Goal: Information Seeking & Learning: Learn about a topic

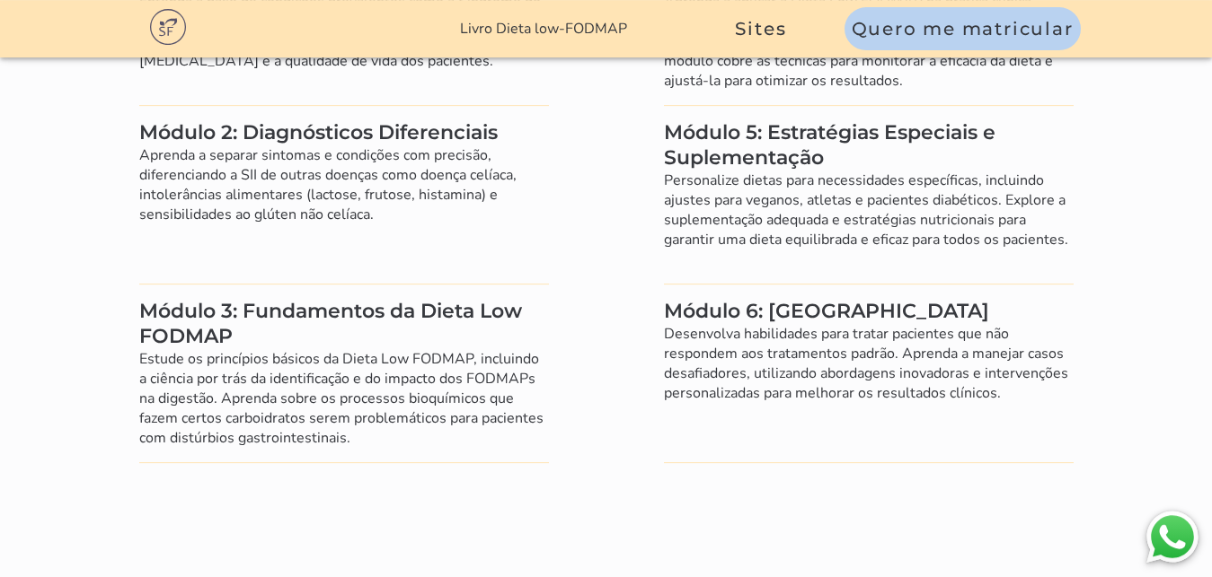
scroll to position [6229, 0]
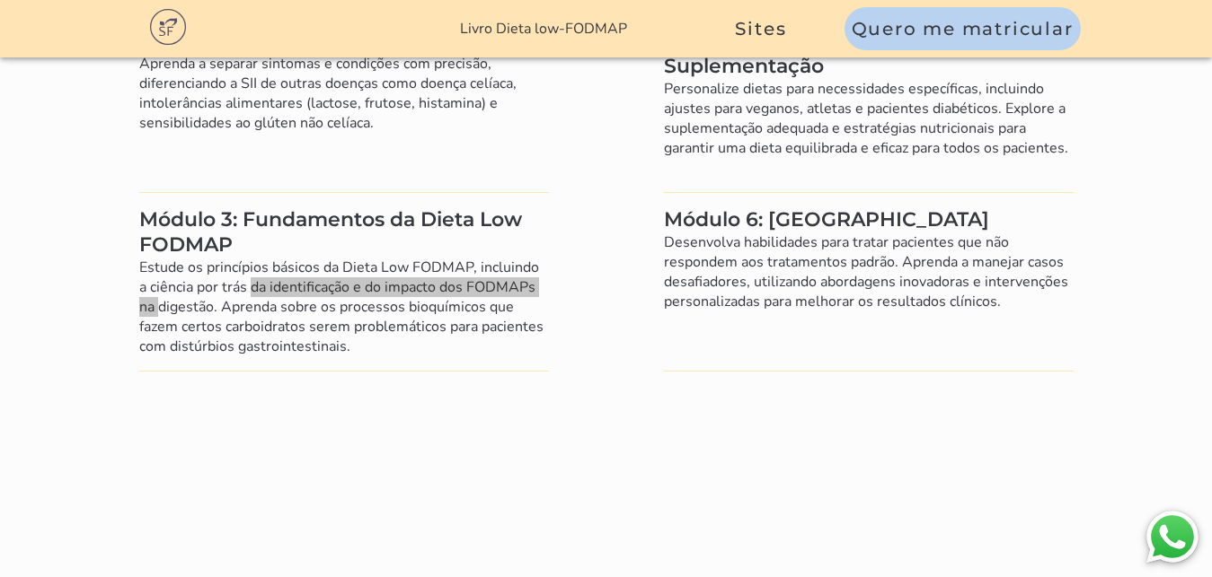
drag, startPoint x: 148, startPoint y: 237, endPoint x: 443, endPoint y: 237, distance: 294.6
click at [443, 237] on li "Módulo 3: Fundamentos da Dieta Low FODMAP Estude os princípios básicos da Dieta…" at bounding box center [344, 289] width 410 height 164
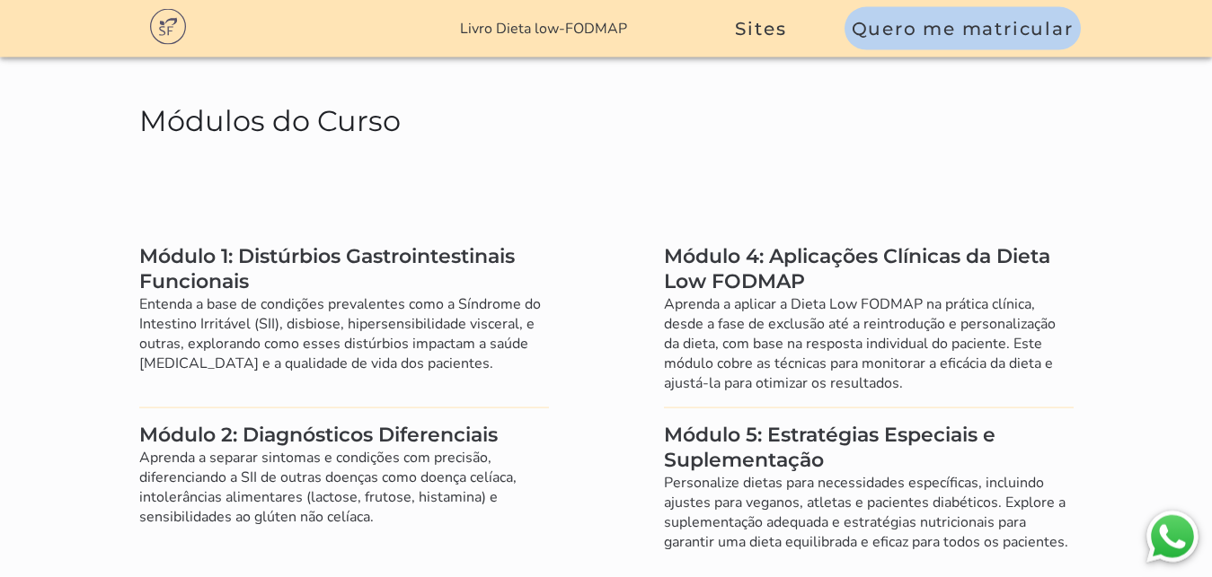
scroll to position [5863, 0]
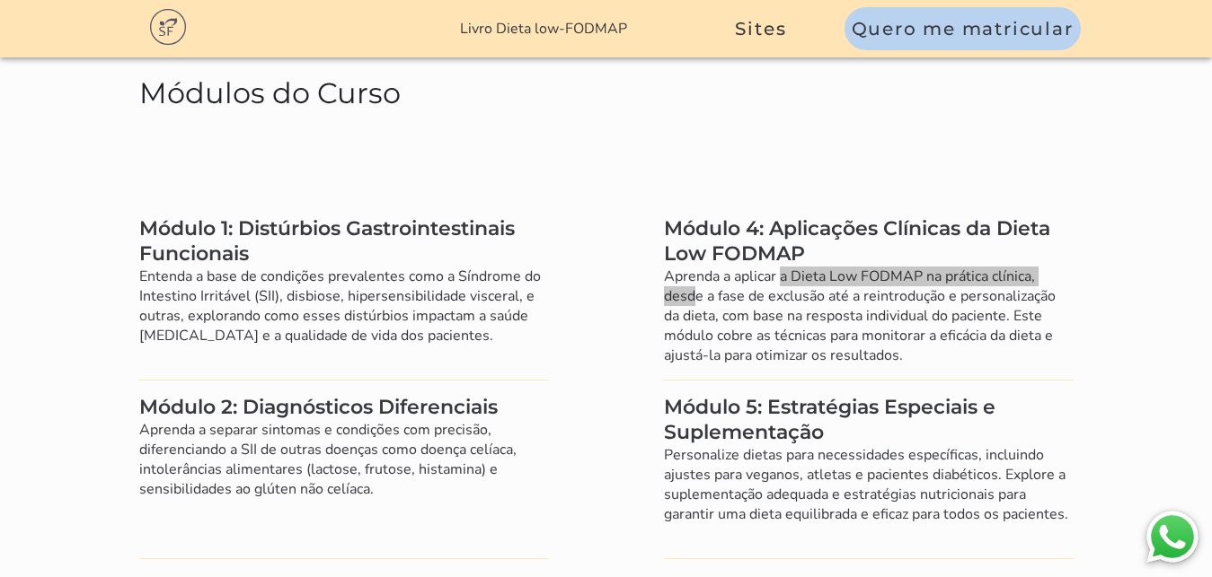
drag, startPoint x: 686, startPoint y: 224, endPoint x: 1041, endPoint y: 216, distance: 354.8
click at [1036, 217] on li "Módulo 4: Aplicações Clínicas da Dieta Low FODMAP Aprenda a aplicar a Dieta Low…" at bounding box center [869, 298] width 410 height 164
click at [1042, 216] on li "Módulo 4: Aplicações Clínicas da Dieta Low FODMAP Aprenda a aplicar a Dieta Low…" at bounding box center [869, 298] width 410 height 164
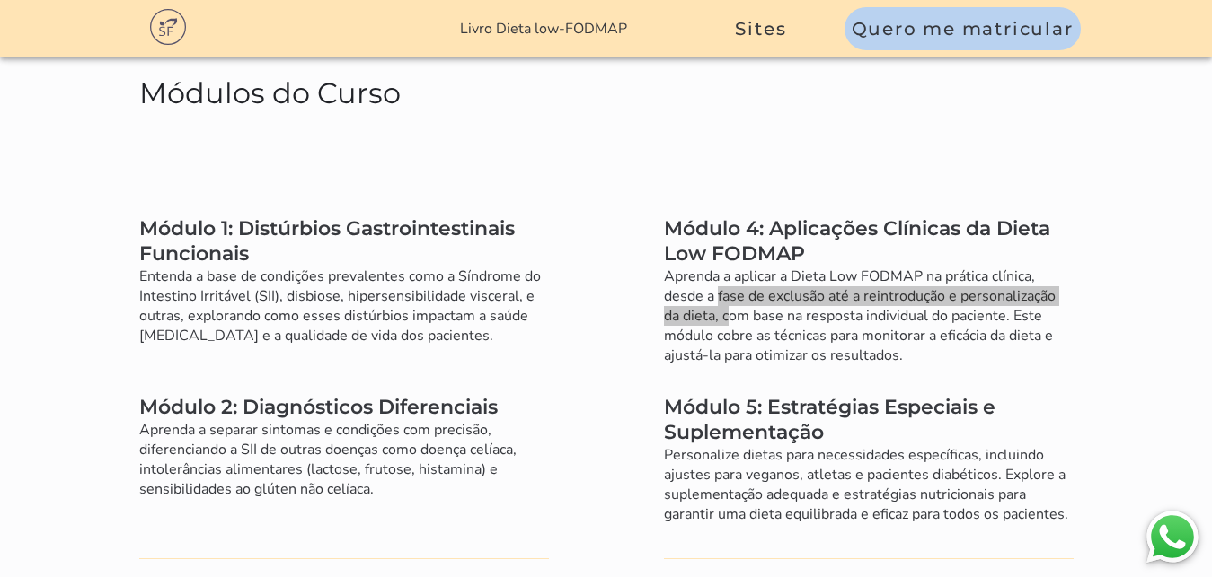
drag, startPoint x: 702, startPoint y: 236, endPoint x: 1035, endPoint y: 243, distance: 332.4
click at [1035, 243] on li "Módulo 4: Aplicações Clínicas da Dieta Low FODMAP Aprenda a aplicar a Dieta Low…" at bounding box center [869, 298] width 410 height 164
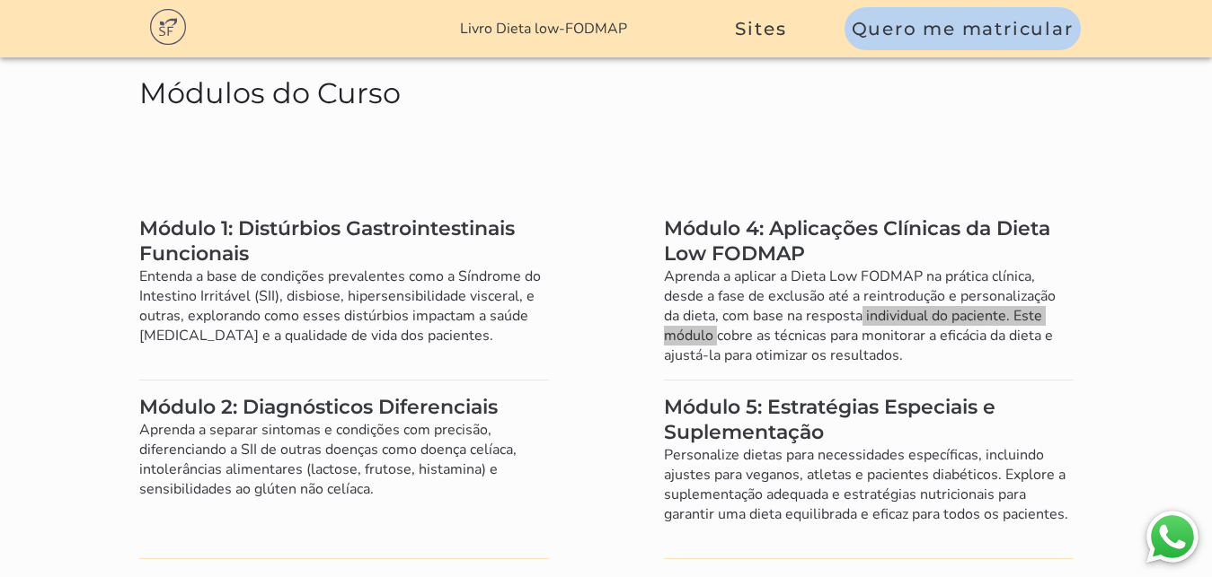
drag, startPoint x: 764, startPoint y: 258, endPoint x: 992, endPoint y: 258, distance: 228.1
click at [999, 258] on li "Módulo 4: Aplicações Clínicas da Dieta Low FODMAP Aprenda a aplicar a Dieta Low…" at bounding box center [869, 298] width 410 height 164
drag, startPoint x: 680, startPoint y: 293, endPoint x: 877, endPoint y: 293, distance: 196.7
click at [877, 293] on li "Módulo 4: Aplicações Clínicas da Dieta Low FODMAP Aprenda a aplicar a Dieta Low…" at bounding box center [869, 298] width 410 height 164
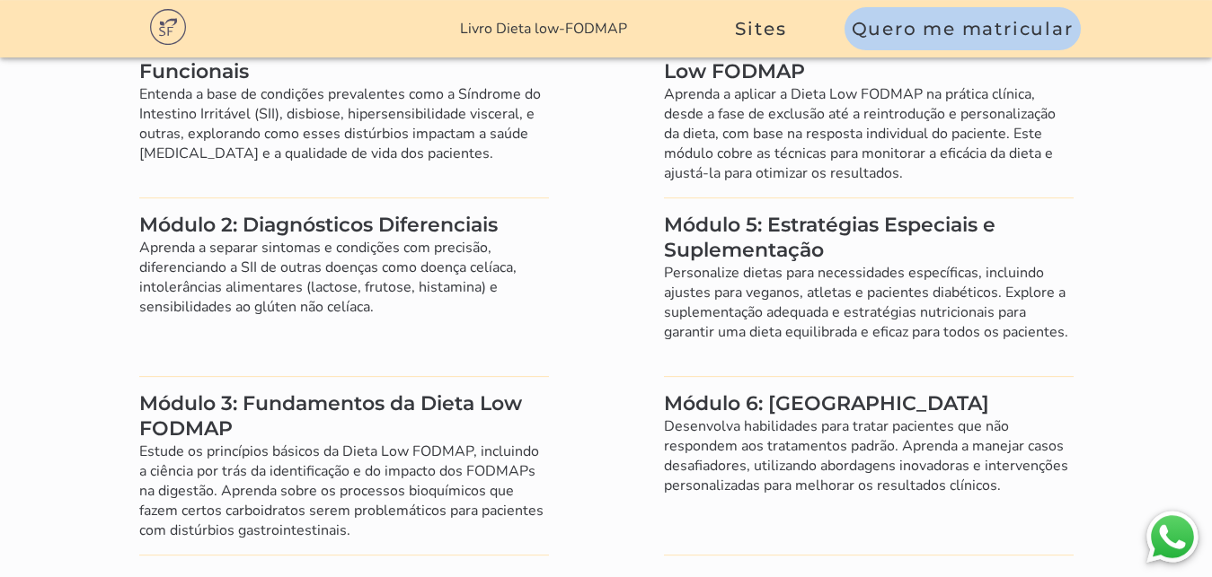
scroll to position [6046, 0]
drag, startPoint x: 681, startPoint y: 234, endPoint x: 991, endPoint y: 234, distance: 310.7
click at [991, 234] on li "Módulo 5: Estratégias Especiais e Suplementação Personalize dietas para necessi…" at bounding box center [869, 294] width 410 height 164
drag, startPoint x: 720, startPoint y: 255, endPoint x: 1017, endPoint y: 249, distance: 296.4
click at [1017, 249] on li "Módulo 5: Estratégias Especiais e Suplementação Personalize dietas para necessi…" at bounding box center [869, 294] width 410 height 164
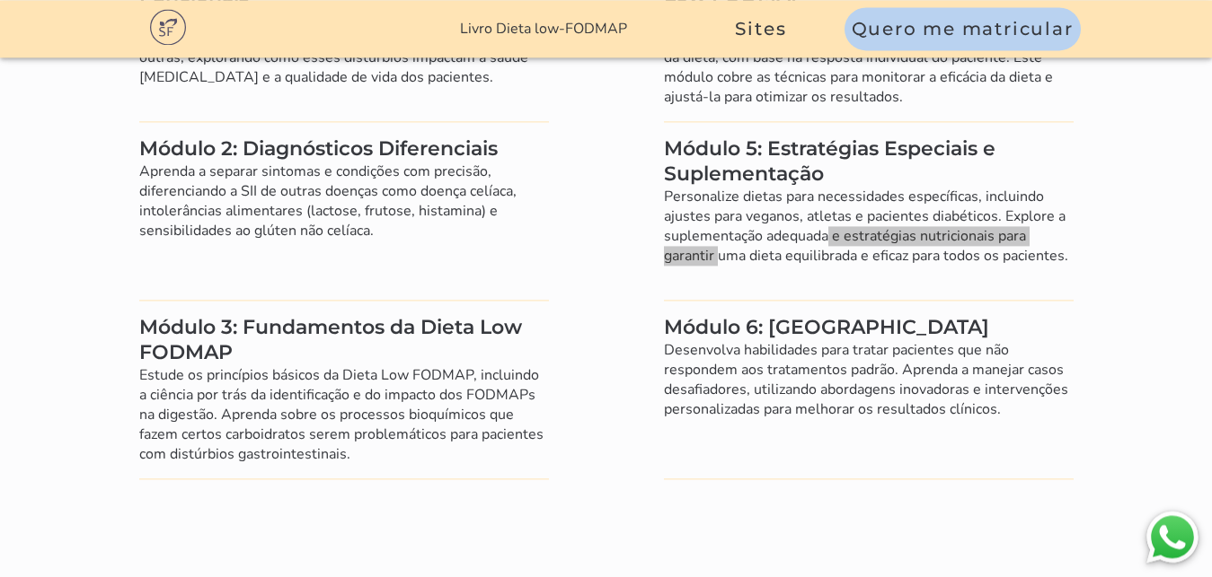
scroll to position [6138, 0]
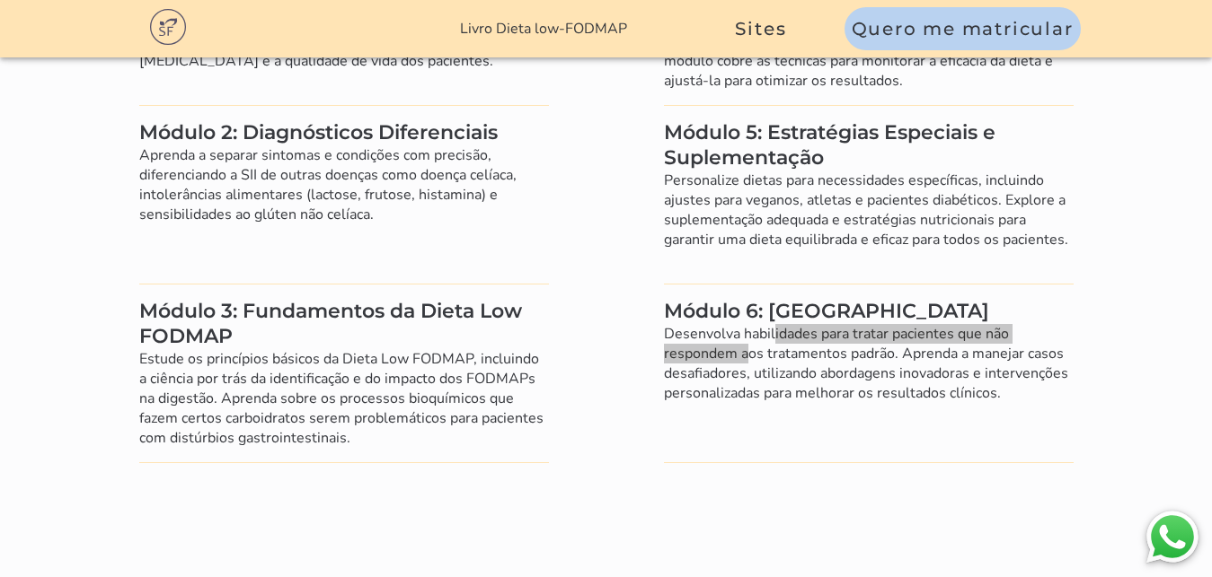
drag, startPoint x: 765, startPoint y: 273, endPoint x: 987, endPoint y: 273, distance: 221.8
click at [987, 299] on li "Módulo 6: [GEOGRAPHIC_DATA] Desenvolva habilidades para tratar pacientes que nã…" at bounding box center [869, 381] width 410 height 164
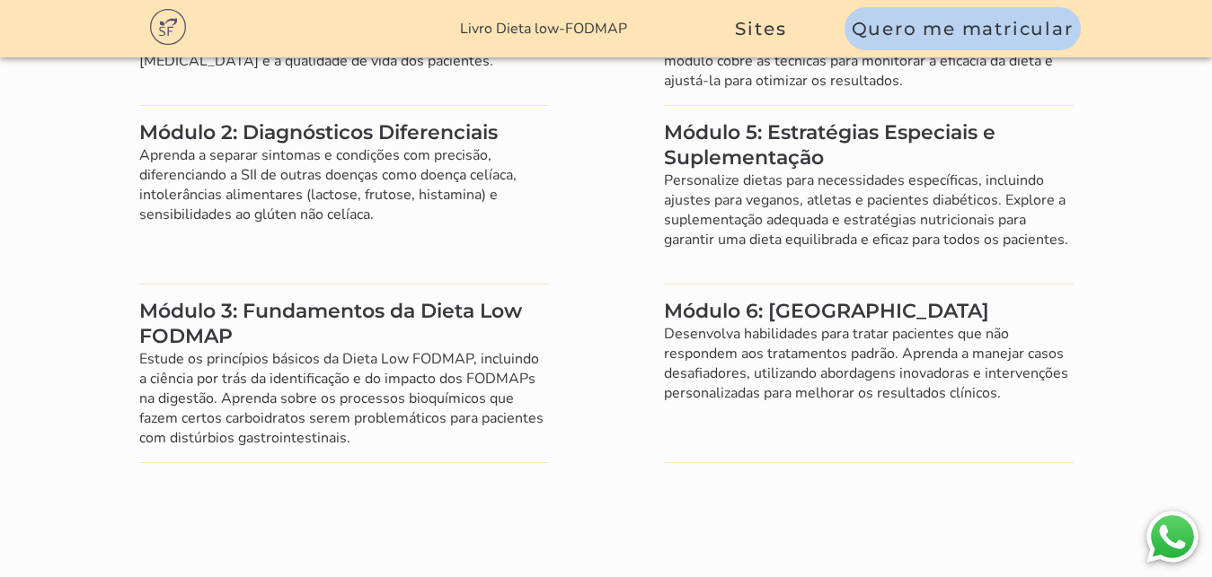
click at [1012, 300] on li "Módulo 6: [GEOGRAPHIC_DATA] Desenvolva habilidades para tratar pacientes que nã…" at bounding box center [869, 381] width 410 height 164
drag, startPoint x: 761, startPoint y: 313, endPoint x: 1037, endPoint y: 313, distance: 276.6
click at [1037, 313] on li "Módulo 6: [GEOGRAPHIC_DATA] Desenvolva habilidades para tratar pacientes que nã…" at bounding box center [869, 381] width 410 height 164
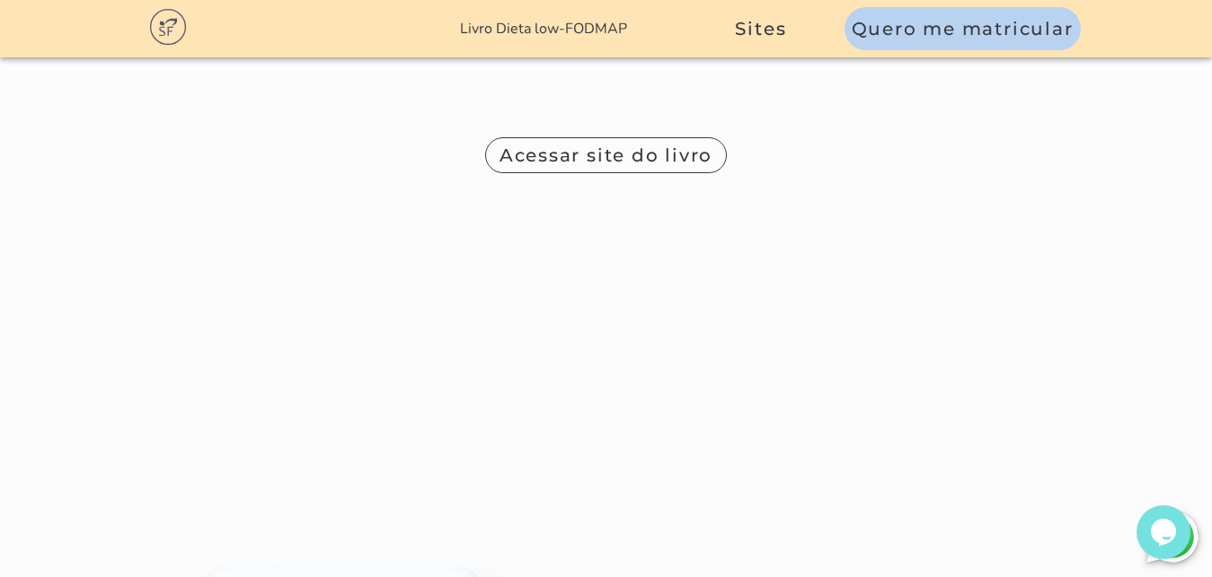
scroll to position [0, 0]
click at [666, 145] on span "Acessar site do livro" at bounding box center [606, 156] width 214 height 22
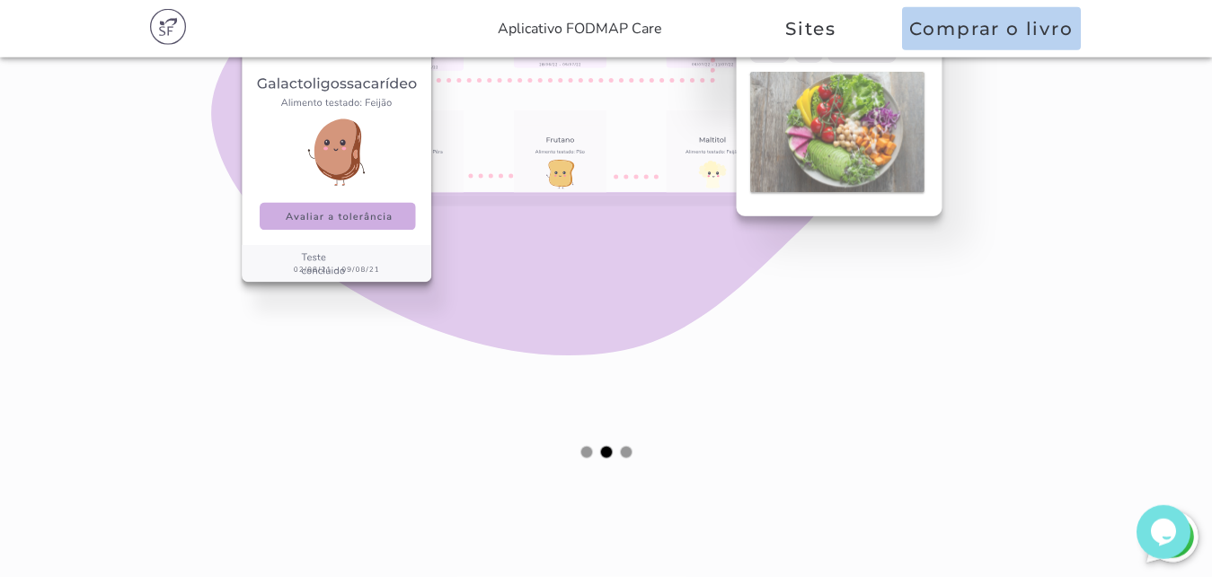
scroll to position [1832, 0]
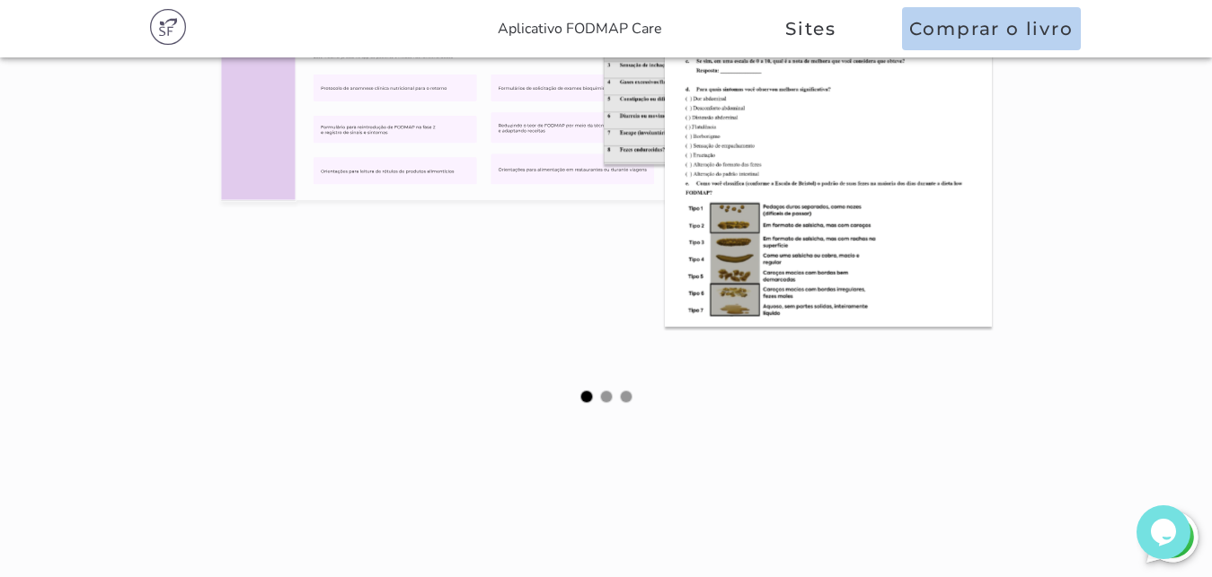
click at [586, 397] on button at bounding box center [586, 397] width 11 height 11
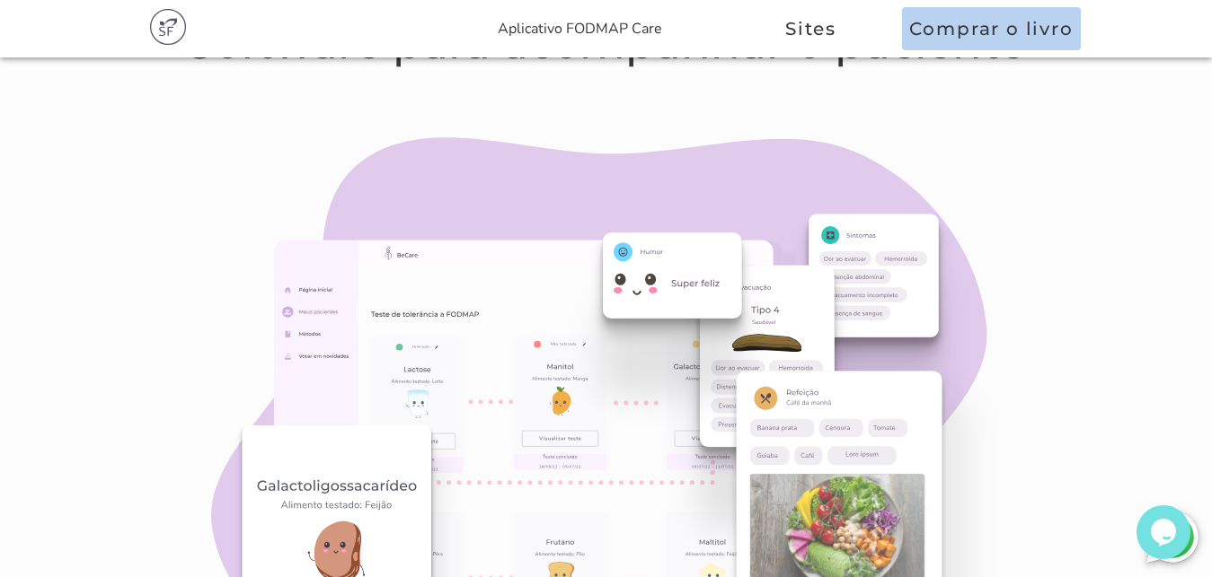
scroll to position [1741, 0]
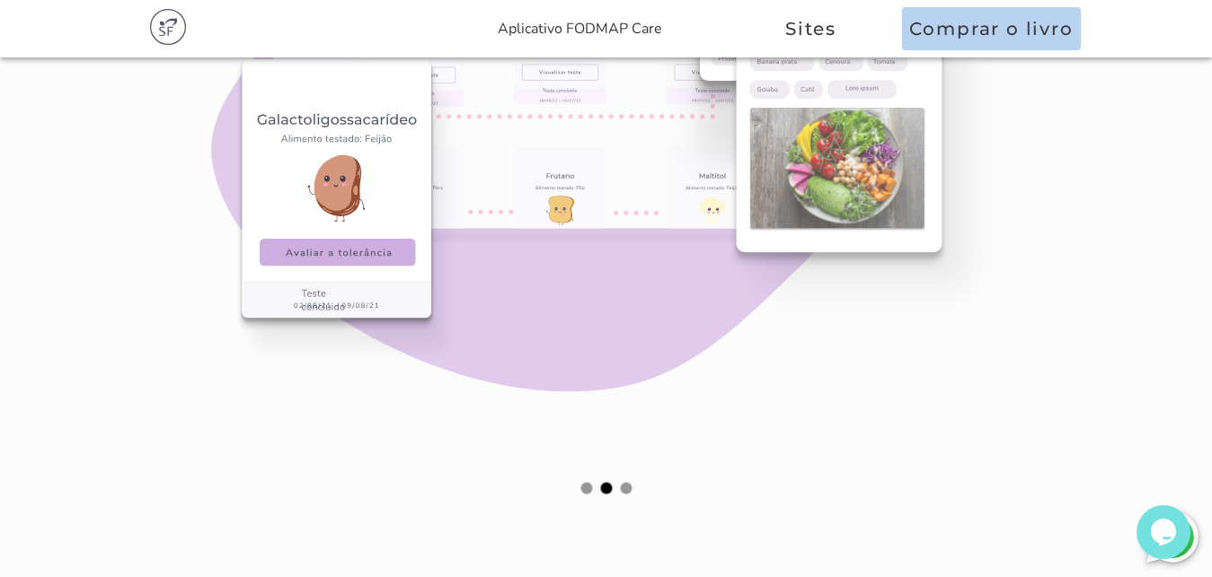
click at [626, 486] on button at bounding box center [626, 488] width 11 height 11
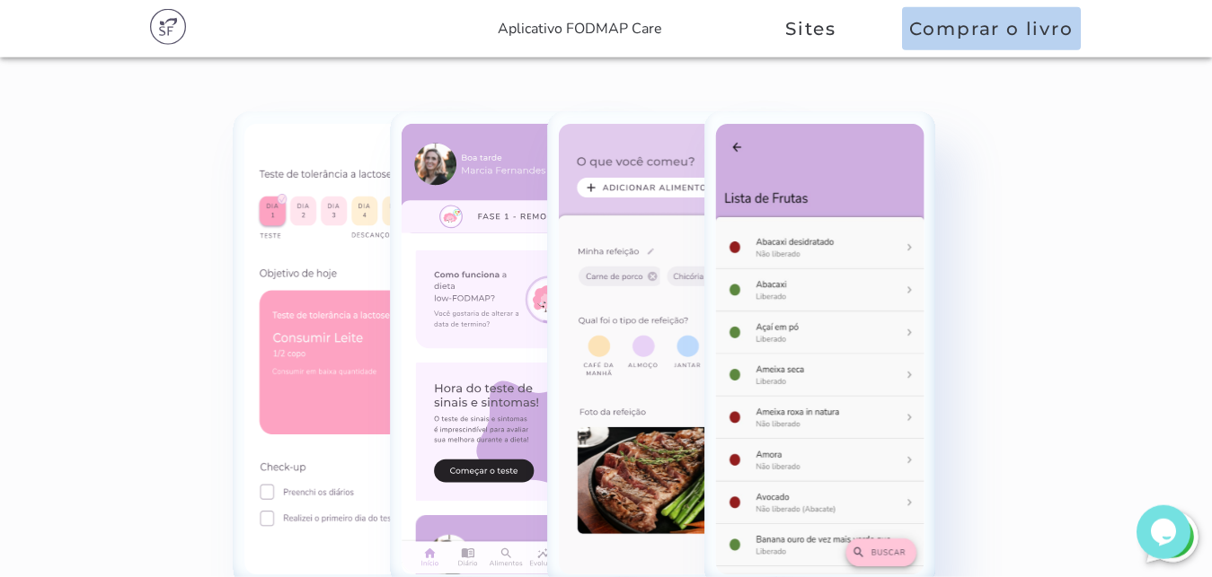
scroll to position [1374, 0]
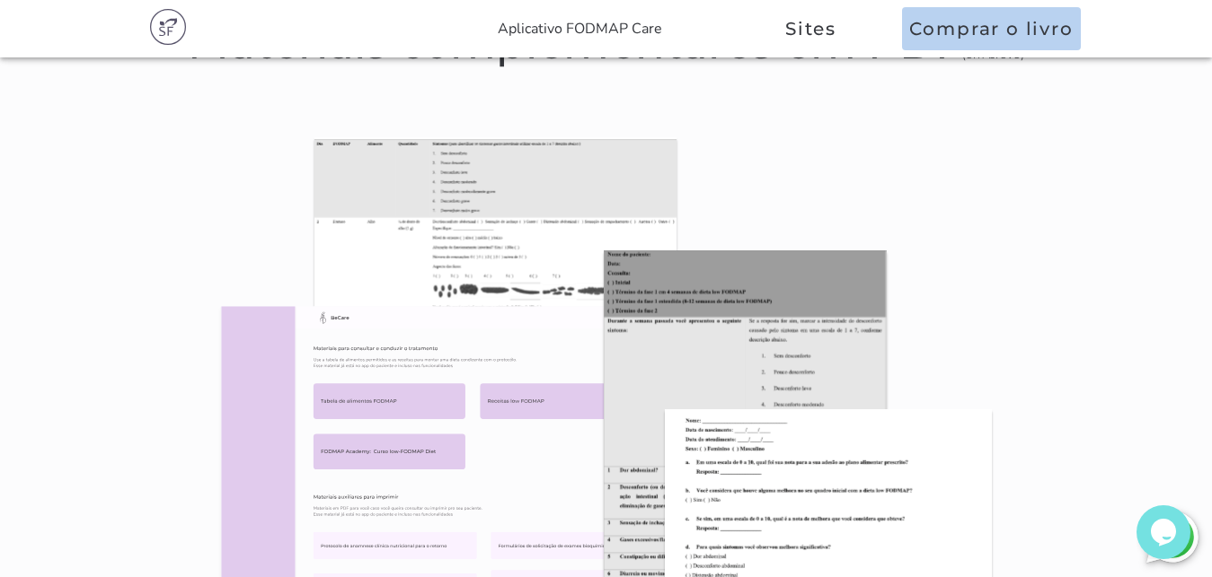
click at [659, 330] on img at bounding box center [606, 463] width 790 height 652
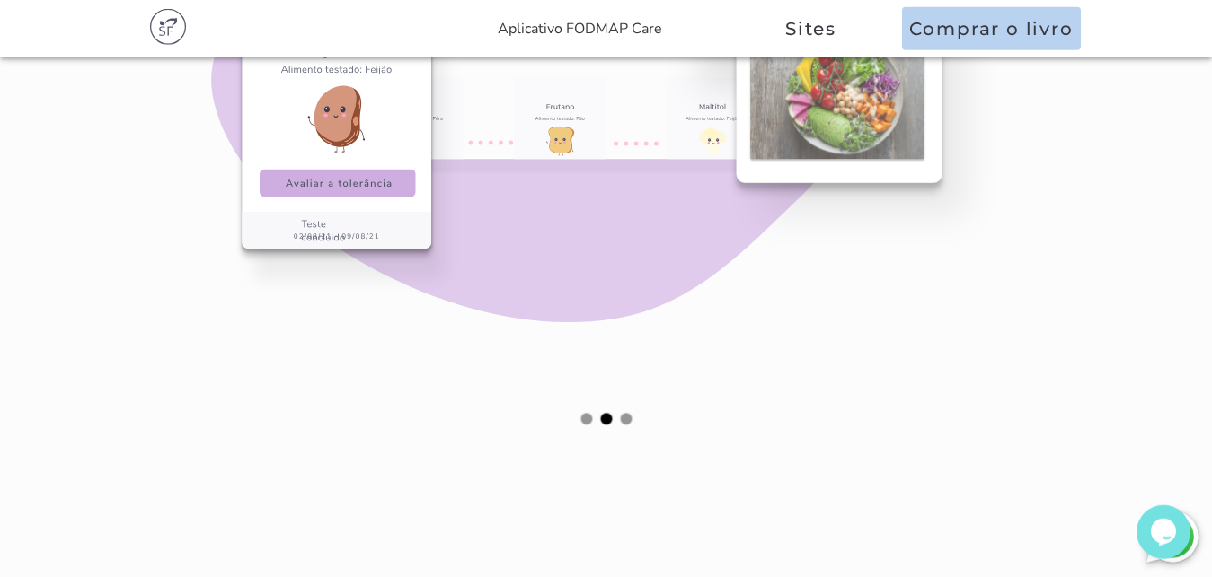
scroll to position [1924, 0]
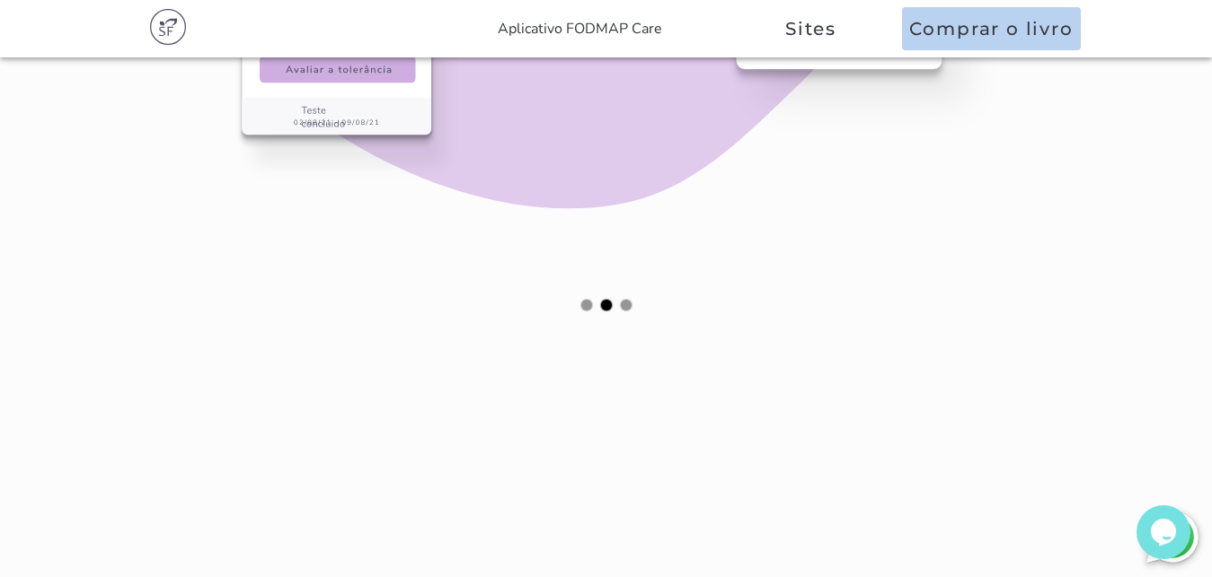
click at [588, 307] on button at bounding box center [586, 305] width 11 height 11
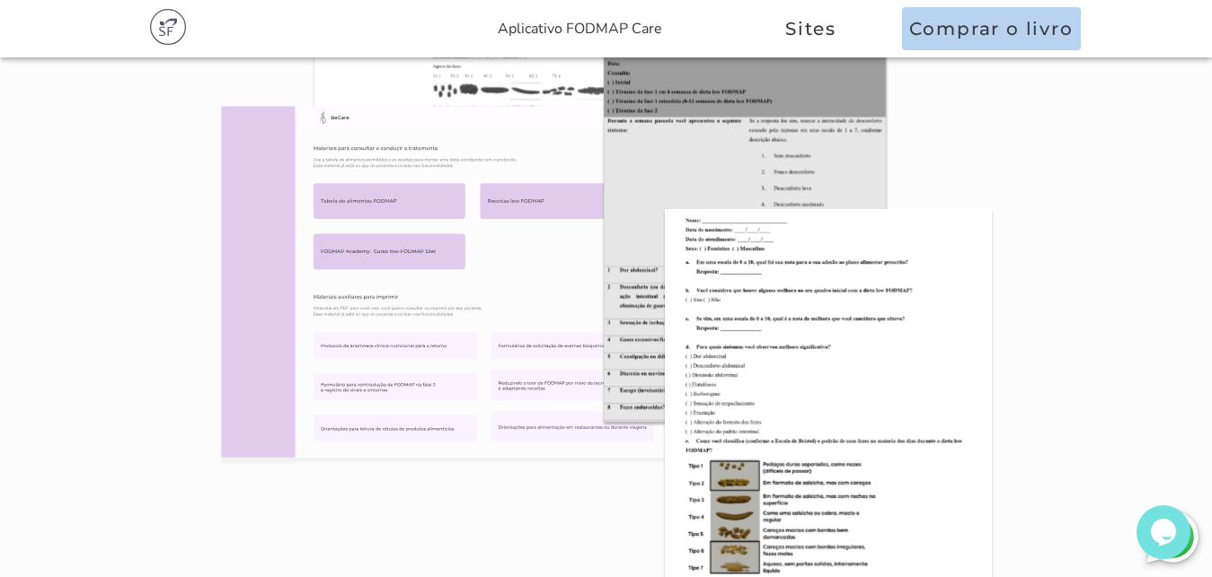
scroll to position [1557, 0]
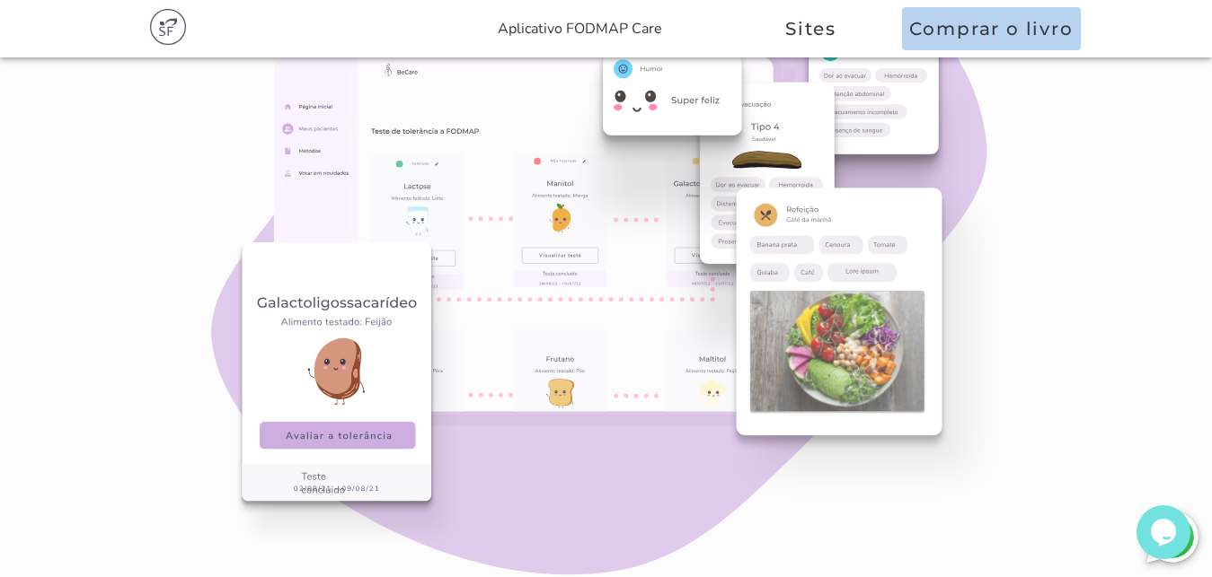
click at [0, 0] on slot "Materiais complementares em PDF (em breve) Software para acompanhar o paciente …" at bounding box center [0, 0] width 0 height 0
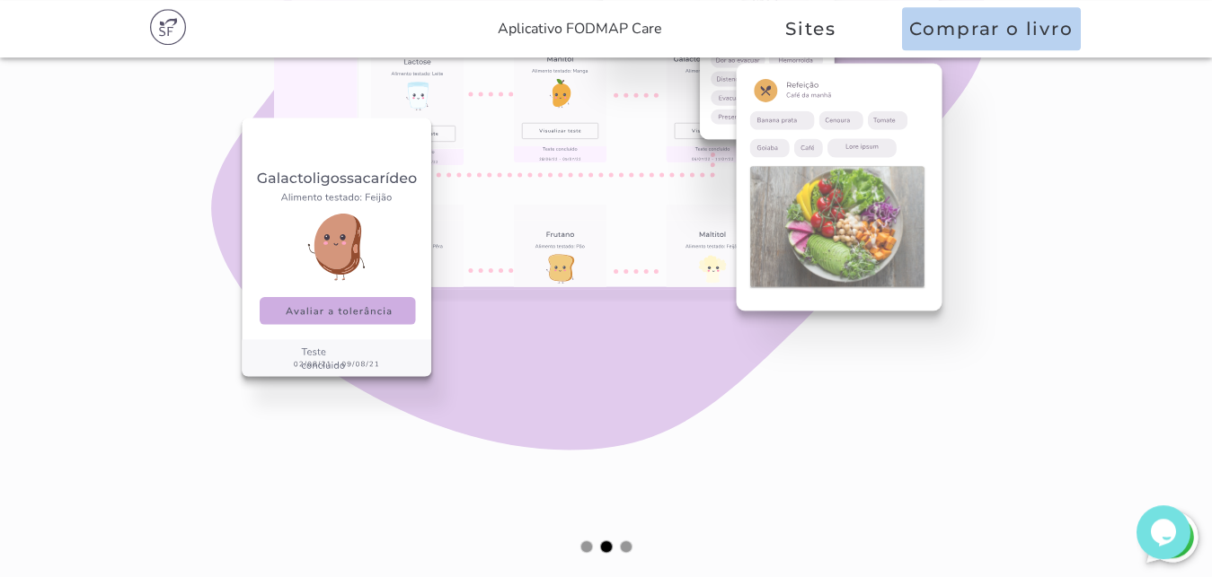
scroll to position [1741, 0]
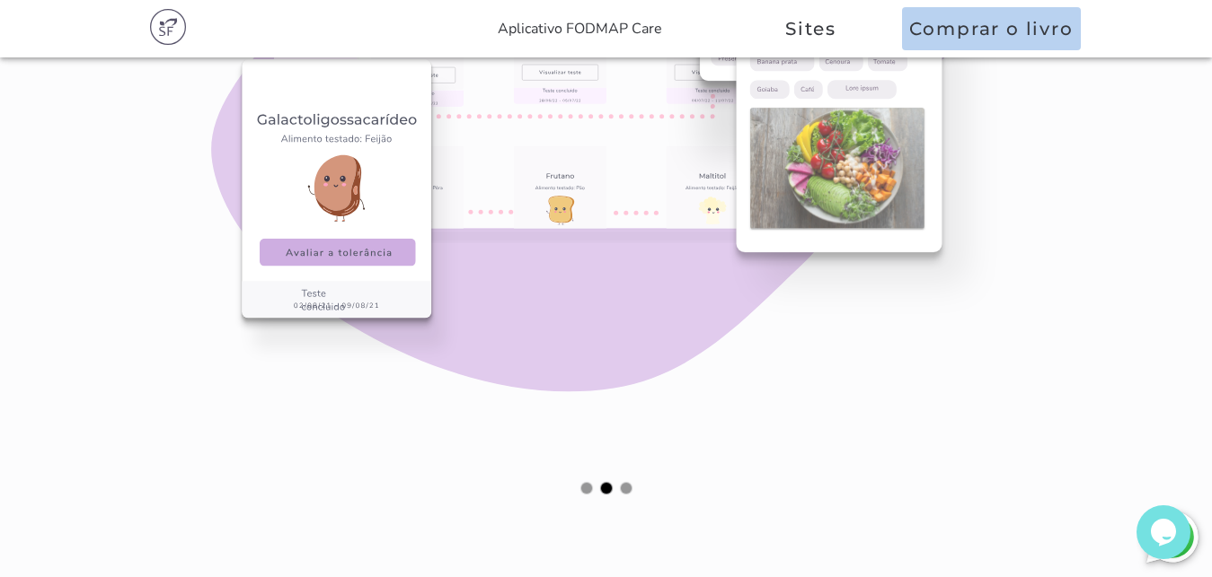
click at [583, 490] on button at bounding box center [586, 488] width 11 height 11
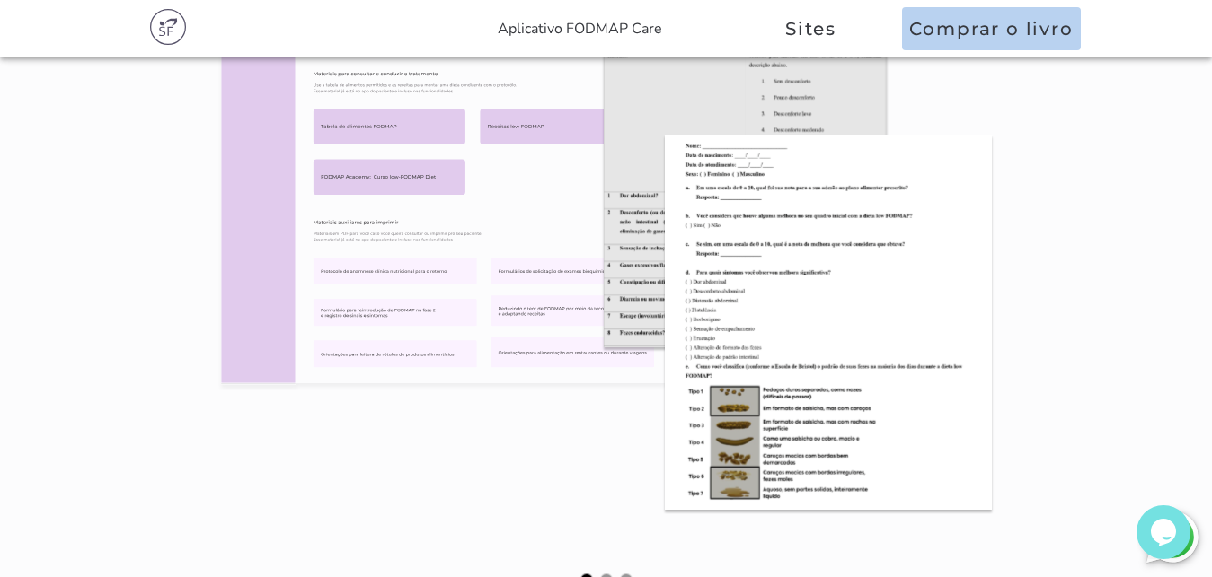
scroll to position [1557, 0]
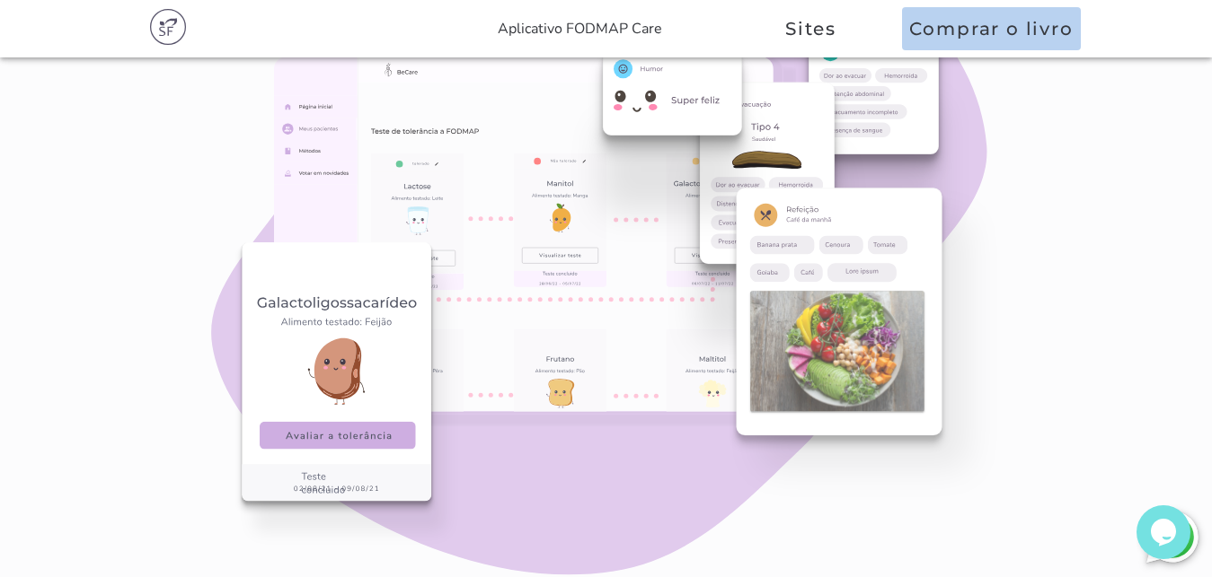
drag, startPoint x: 483, startPoint y: 269, endPoint x: 483, endPoint y: 315, distance: 45.8
click at [483, 315] on img at bounding box center [606, 236] width 790 height 564
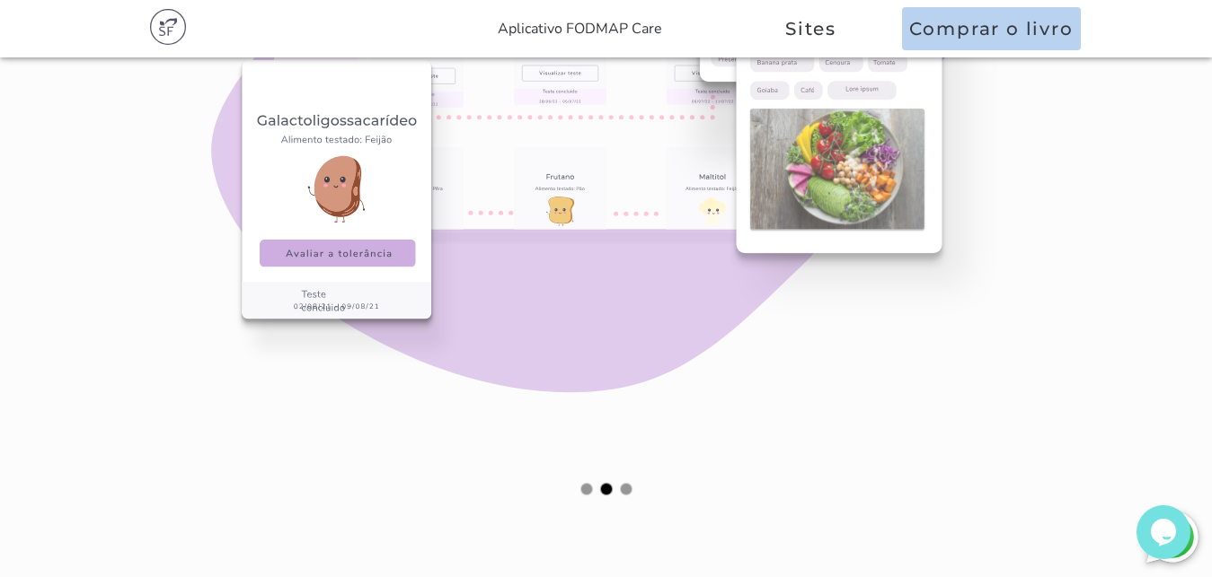
scroll to position [1741, 0]
click at [586, 489] on button at bounding box center [586, 488] width 11 height 11
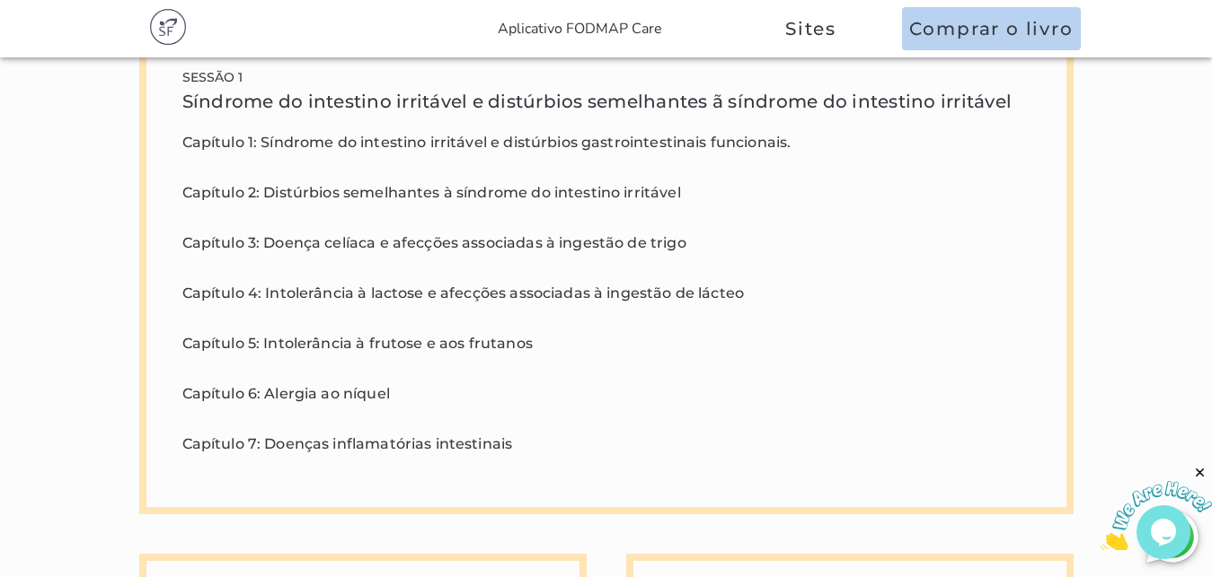
scroll to position [0, 0]
